Goal: Transaction & Acquisition: Book appointment/travel/reservation

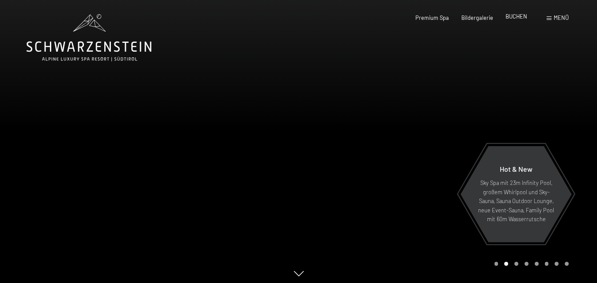
click at [517, 15] on span "BUCHEN" at bounding box center [517, 16] width 22 height 7
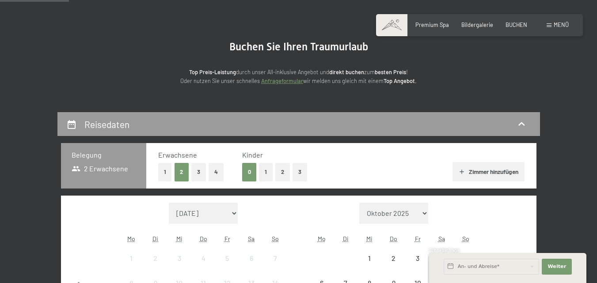
scroll to position [101, 0]
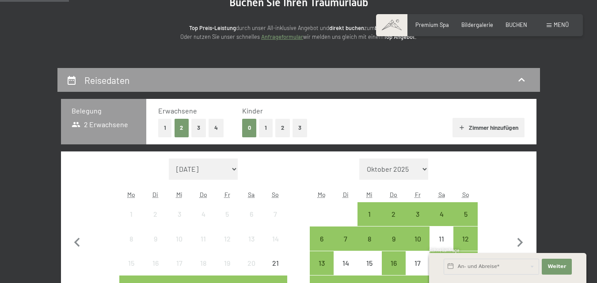
click at [264, 129] on button "1" at bounding box center [266, 128] width 14 height 18
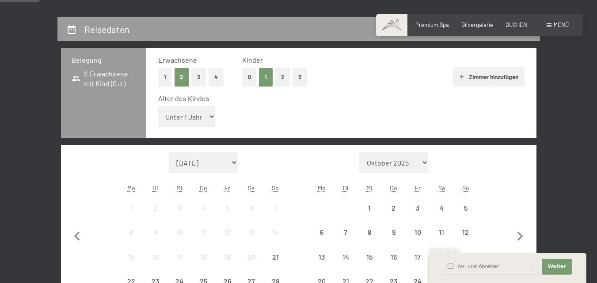
scroll to position [234, 0]
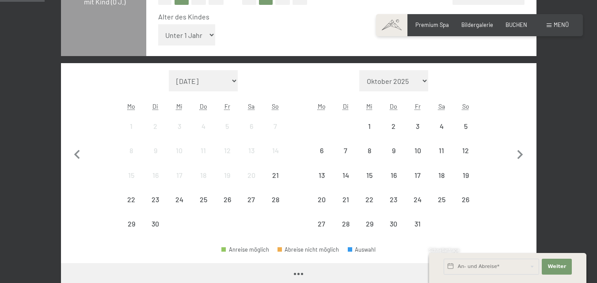
click at [205, 30] on select "Unter 1 Jahr 1 Jahr 2 Jahre 3 Jahre 4 Jahre 5 Jahre 6 Jahre 7 Jahre 8 Jahre 9 J…" at bounding box center [186, 34] width 57 height 21
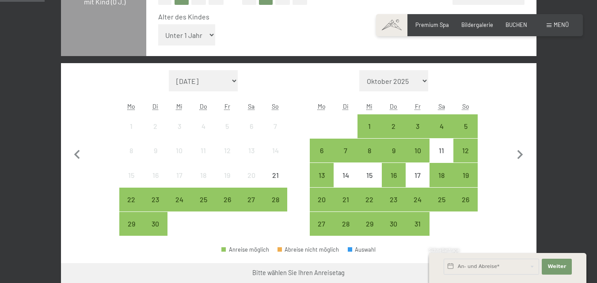
select select "8"
click at [158, 24] on select "Unter 1 Jahr 1 Jahr 2 Jahre 3 Jahre 4 Jahre 5 Jahre 6 Jahre 7 Jahre 8 Jahre 9 J…" at bounding box center [186, 34] width 57 height 21
click at [469, 176] on div "19" at bounding box center [466, 183] width 22 height 22
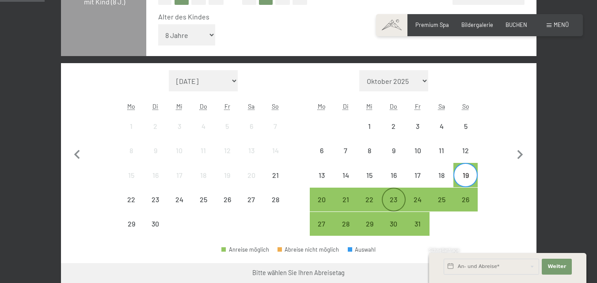
click at [396, 195] on div "23" at bounding box center [394, 200] width 22 height 22
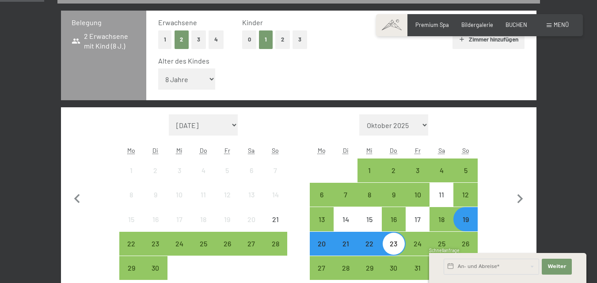
scroll to position [0, 0]
